Goal: Find specific page/section: Find specific page/section

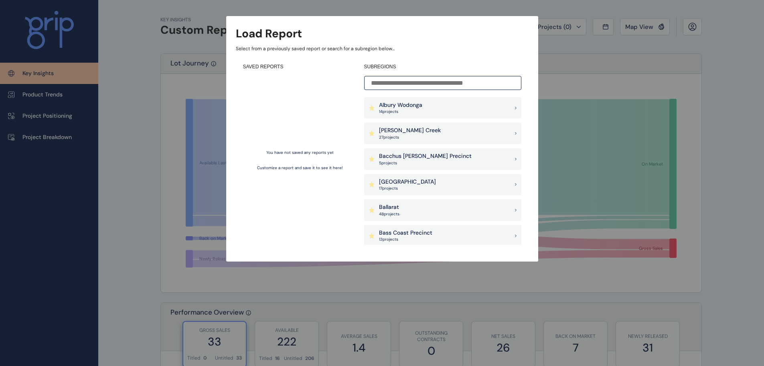
click at [437, 77] on input at bounding box center [442, 83] width 157 height 14
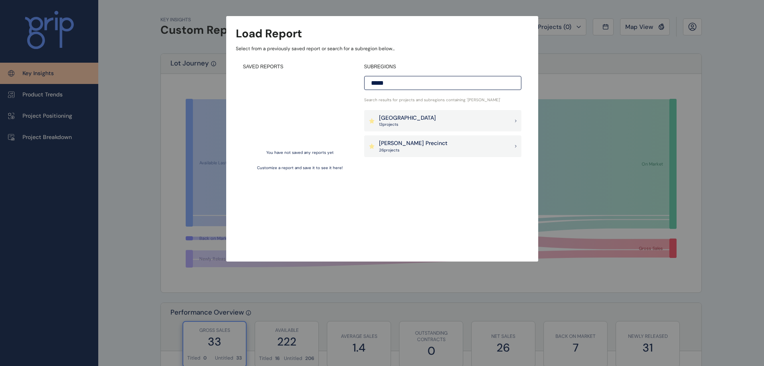
type input "*****"
click at [448, 145] on div "[PERSON_NAME] Precinct 26 project s" at bounding box center [442, 146] width 157 height 22
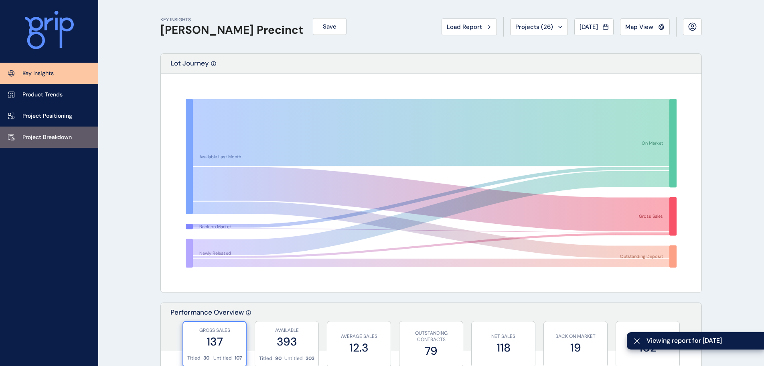
click at [29, 134] on p "Project Breakdown" at bounding box center [46, 137] width 49 height 8
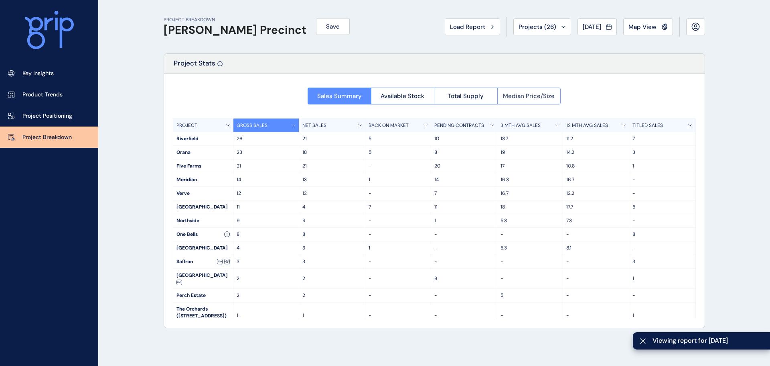
click at [521, 95] on span "Median Price/Size" at bounding box center [529, 96] width 52 height 8
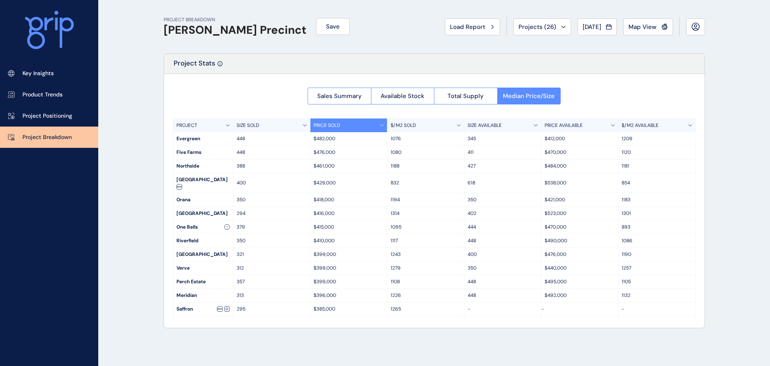
click at [649, 124] on p "$/M2 AVAILABLE" at bounding box center [640, 125] width 37 height 7
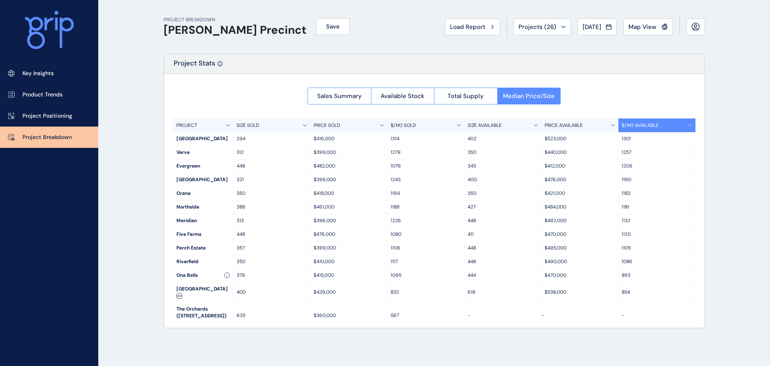
click at [632, 126] on p "$/M2 AVAILABLE" at bounding box center [640, 125] width 37 height 7
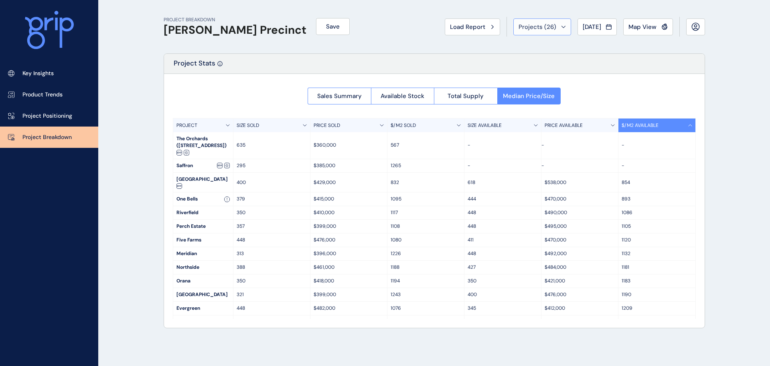
click at [548, 27] on span "Projects ( 26 )" at bounding box center [538, 27] width 38 height 8
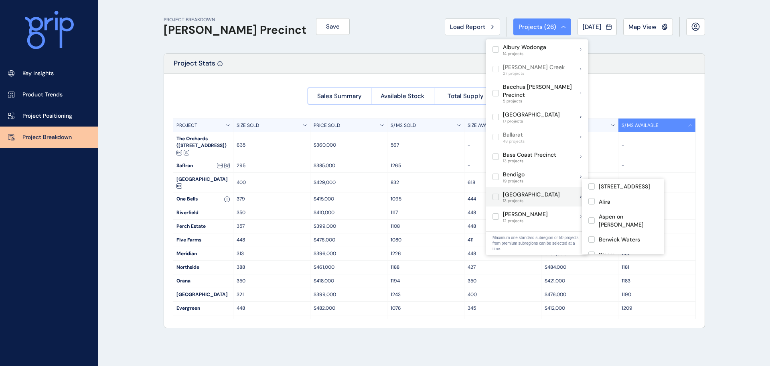
click at [496, 193] on label at bounding box center [496, 196] width 6 height 6
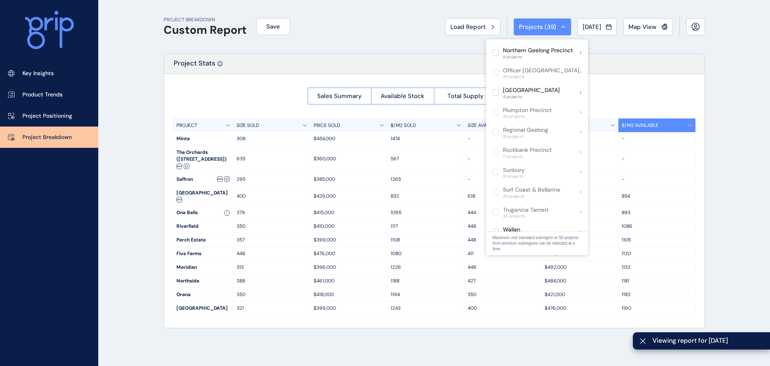
scroll to position [392, 0]
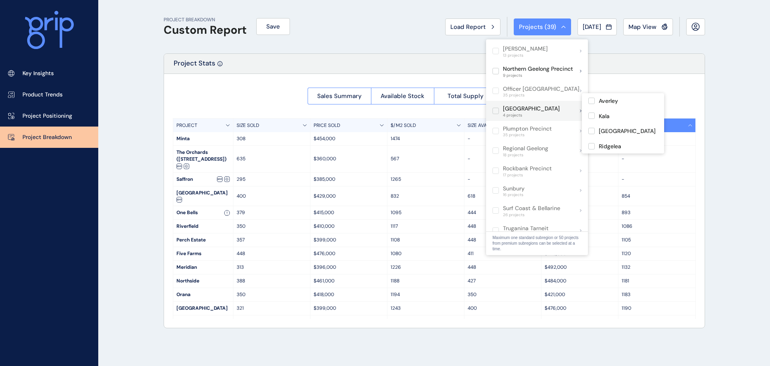
click at [495, 108] on label at bounding box center [496, 111] width 6 height 6
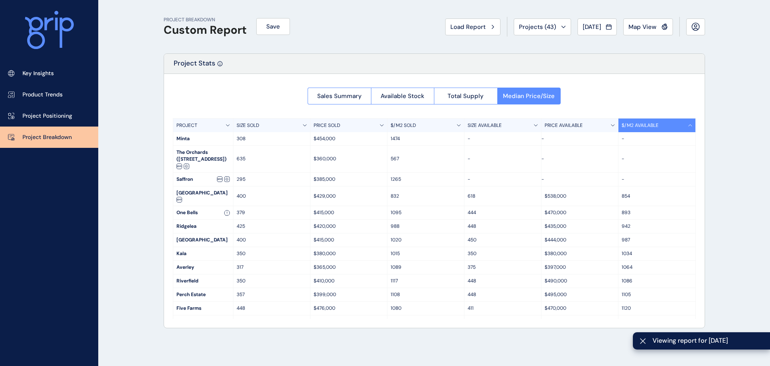
click at [730, 164] on div "PROJECT BREAKDOWN Custom Report Save Load Report Projects ( 43 ) [DATE] 2025 < …" at bounding box center [385, 183] width 770 height 366
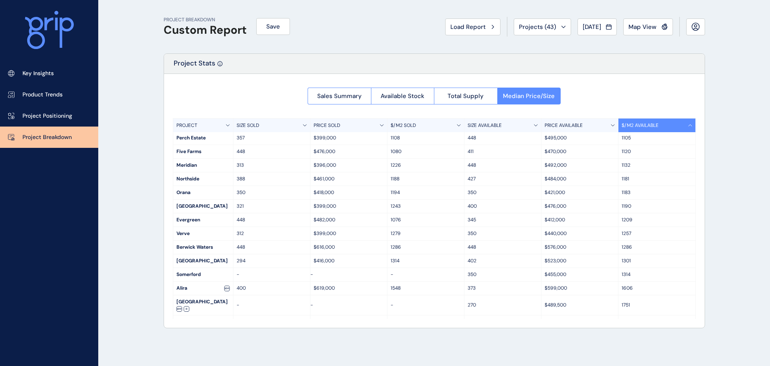
scroll to position [160, 0]
